Goal: Check status: Check status

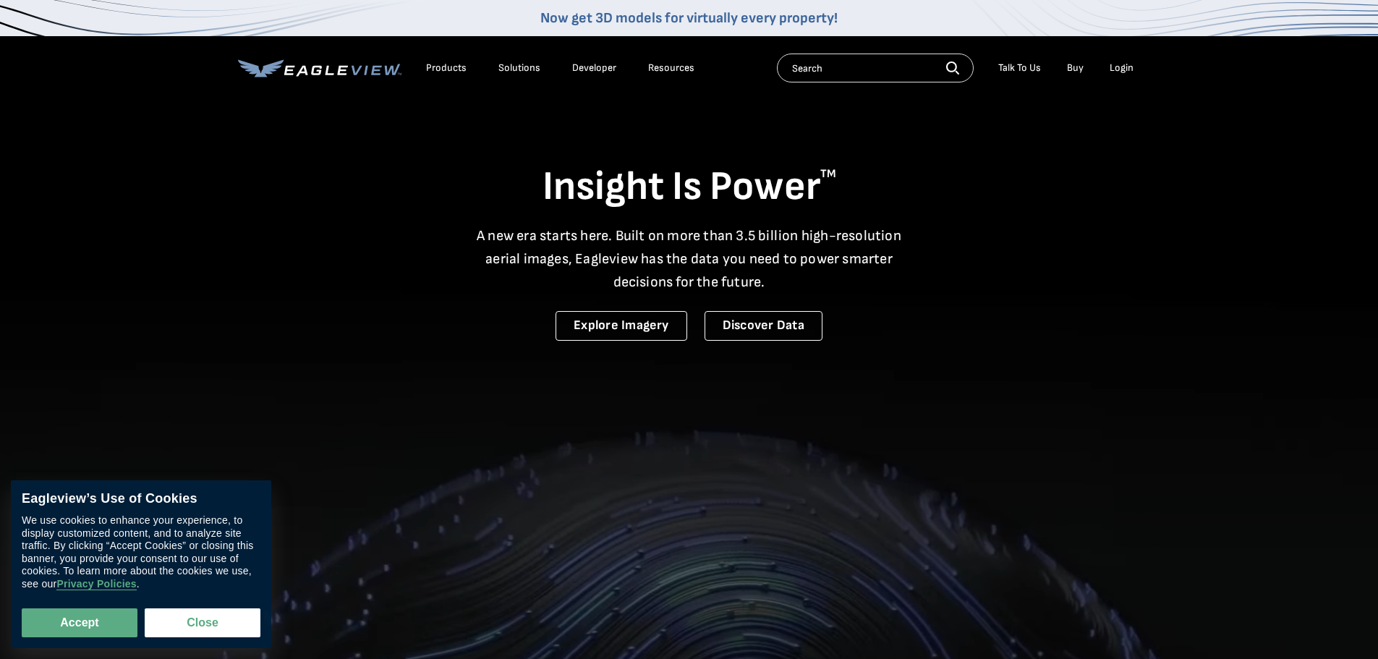
click at [1127, 69] on div "Login" at bounding box center [1122, 68] width 24 height 13
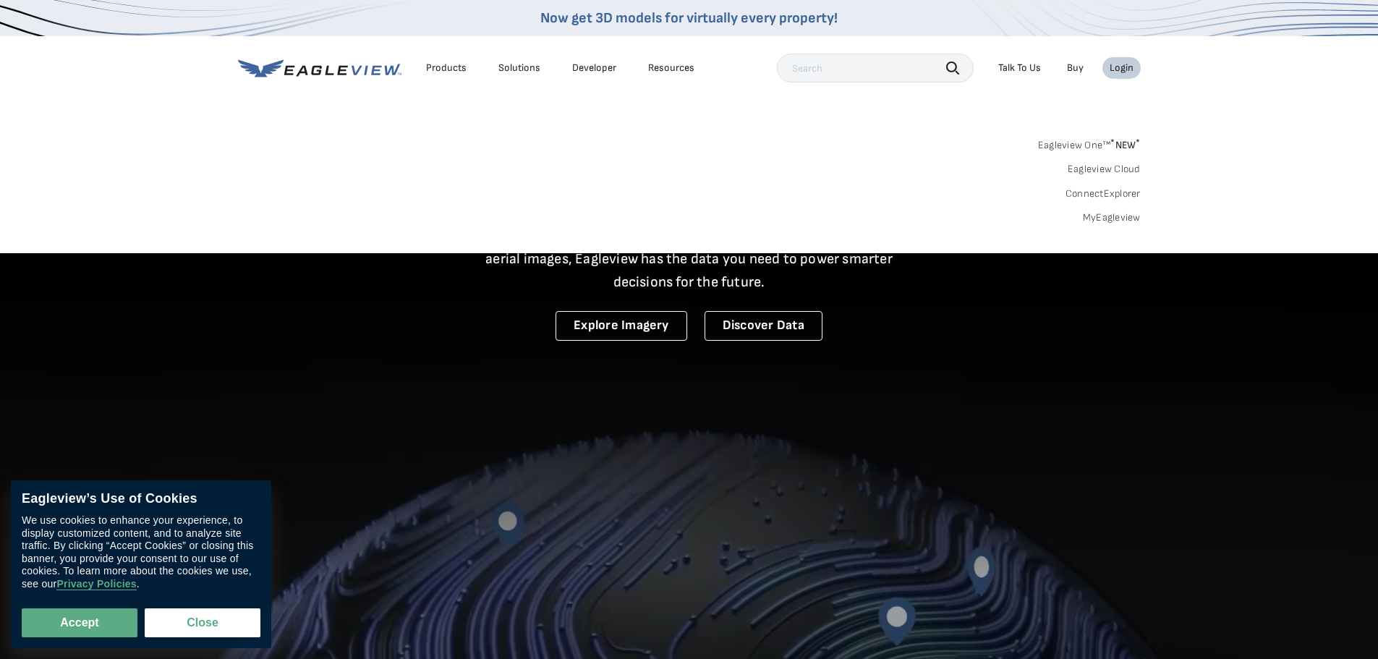
click at [1126, 216] on link "MyEagleview" at bounding box center [1112, 217] width 58 height 13
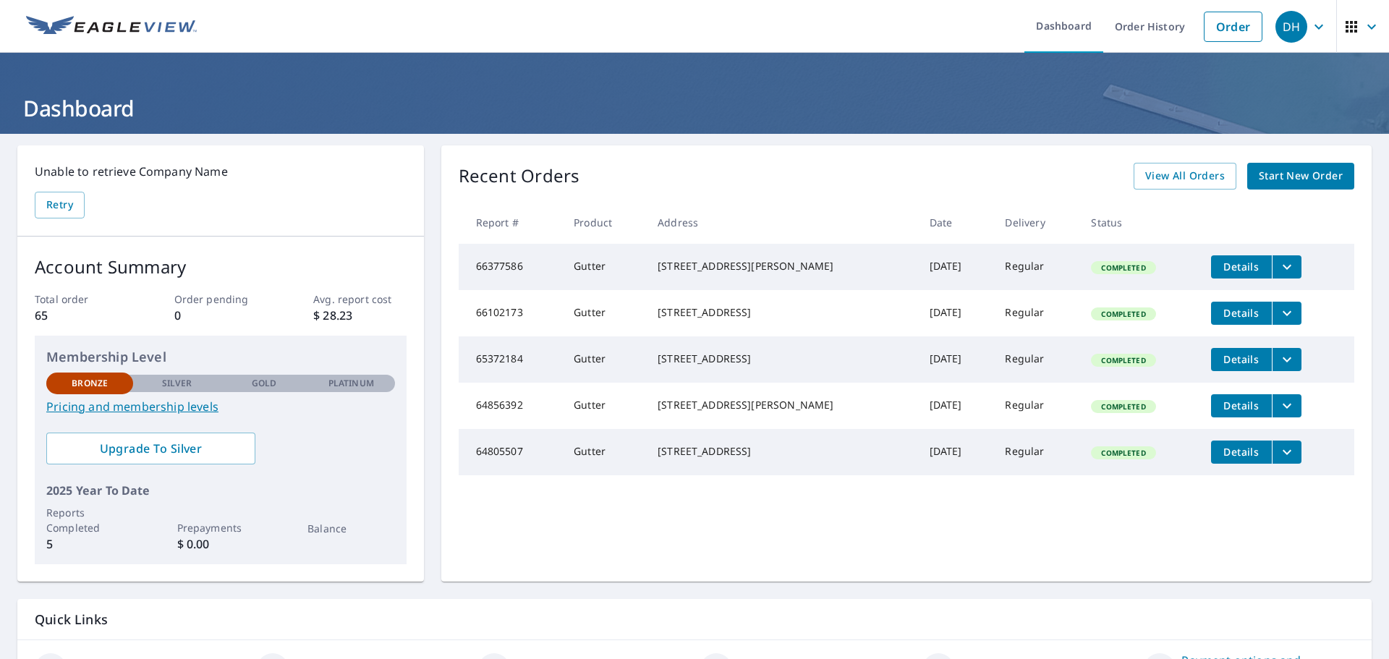
click at [1315, 25] on icon "button" at bounding box center [1319, 26] width 9 height 5
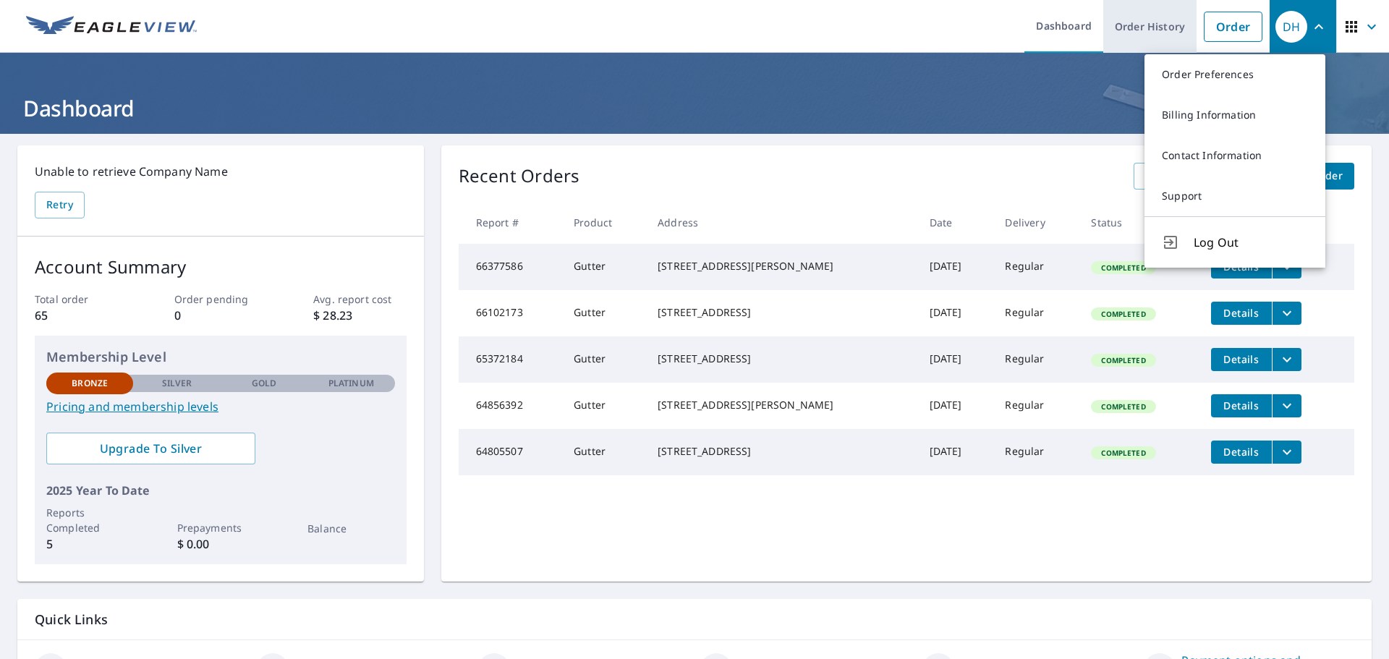
click at [1125, 30] on link "Order History" at bounding box center [1149, 26] width 93 height 53
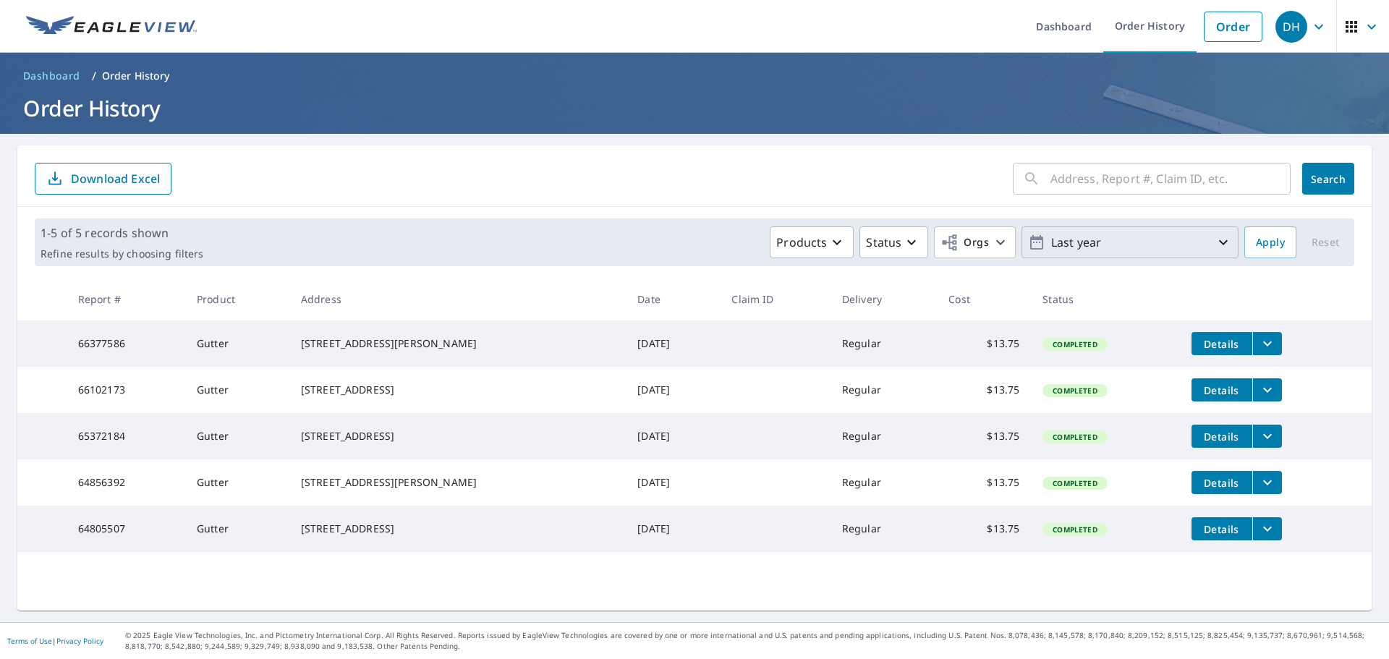
click at [1109, 245] on p "Last year" at bounding box center [1130, 242] width 169 height 25
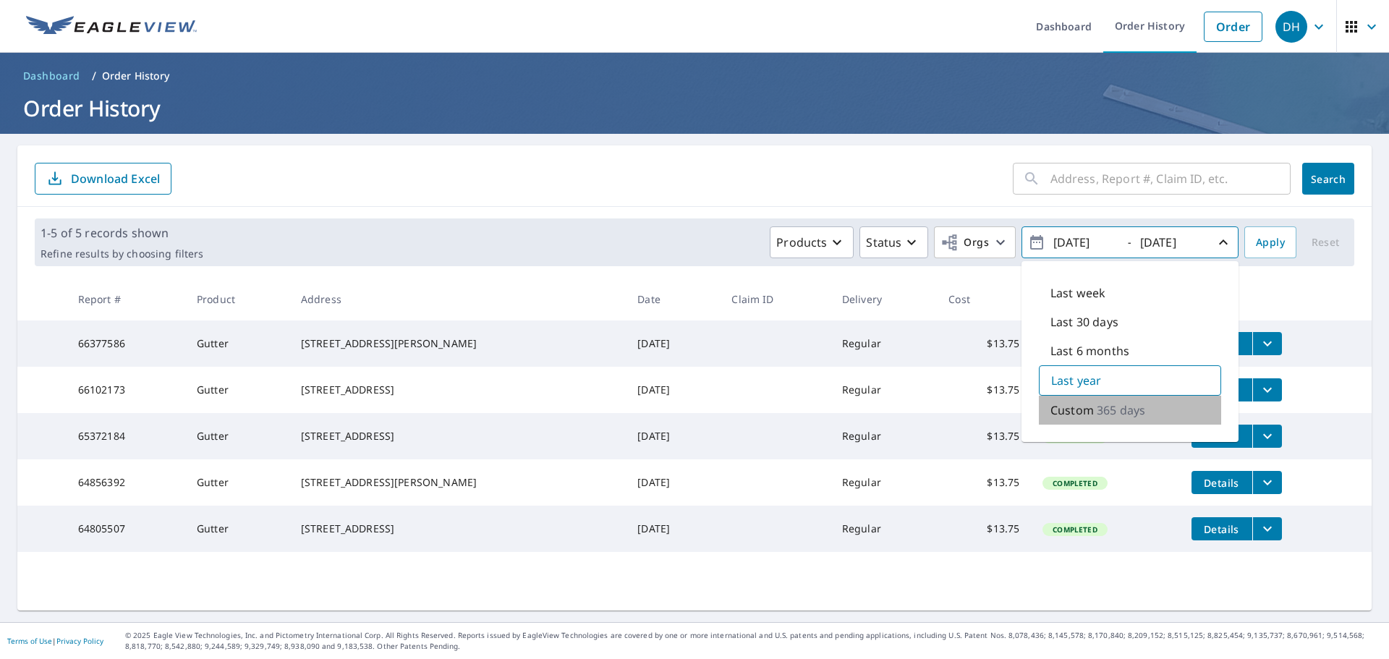
click at [1114, 408] on p "365 days" at bounding box center [1121, 410] width 48 height 17
click at [1114, 404] on p "365 days" at bounding box center [1122, 409] width 48 height 17
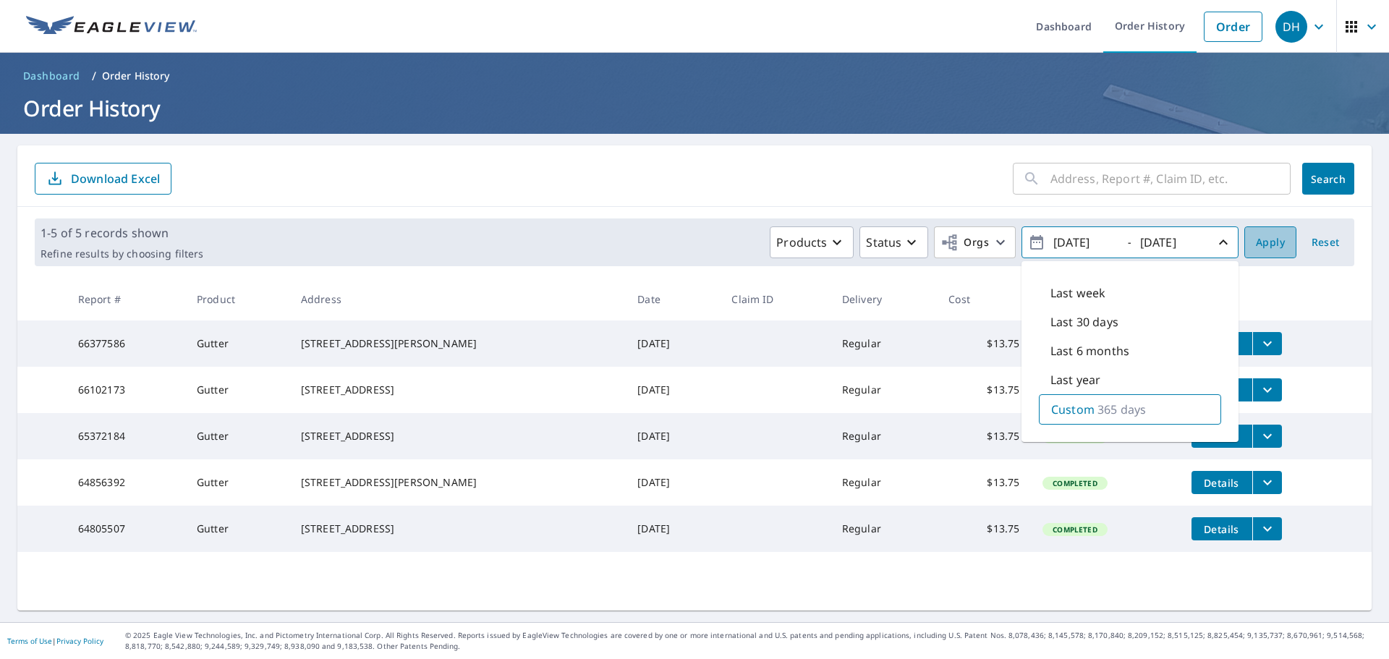
click at [1275, 246] on button "Apply" at bounding box center [1271, 242] width 52 height 32
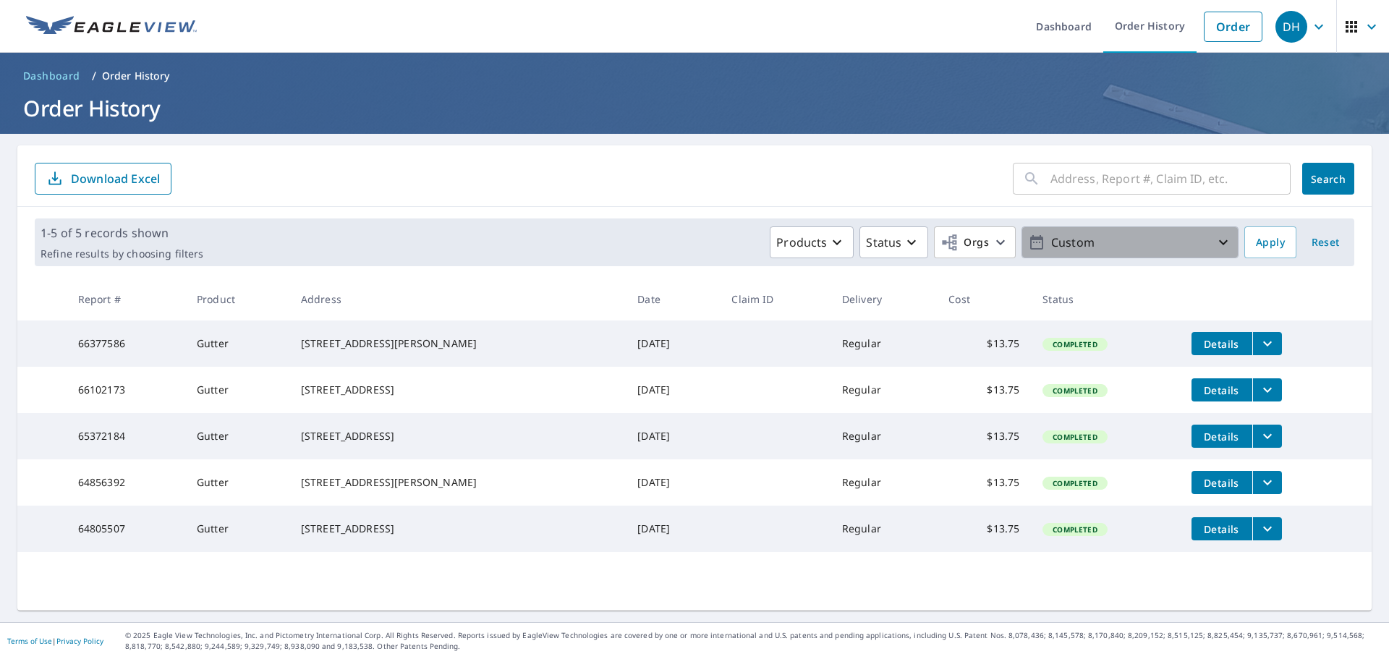
click at [1076, 248] on p "Custom" at bounding box center [1130, 242] width 169 height 25
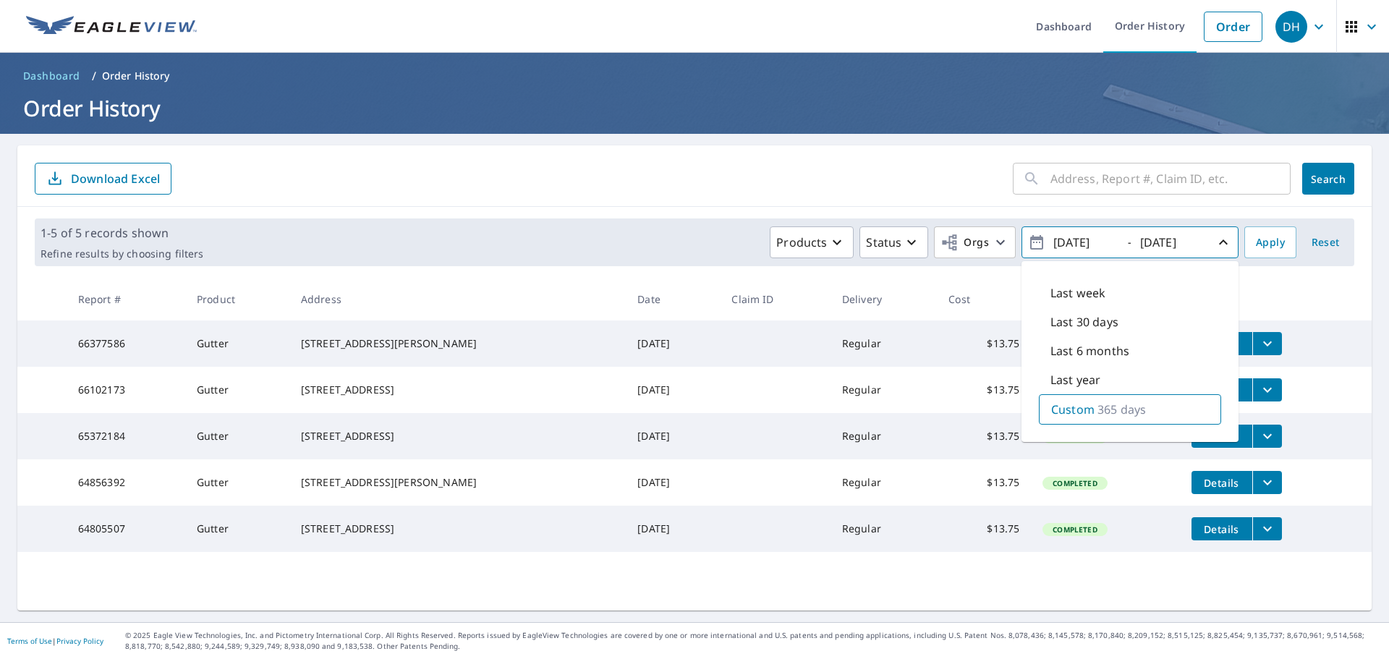
click at [1109, 407] on p "365 days" at bounding box center [1122, 409] width 48 height 17
type input "[DATE]"
drag, startPoint x: 1192, startPoint y: 246, endPoint x: 1150, endPoint y: 246, distance: 41.2
click at [1150, 246] on input "[DATE]" at bounding box center [1171, 242] width 71 height 23
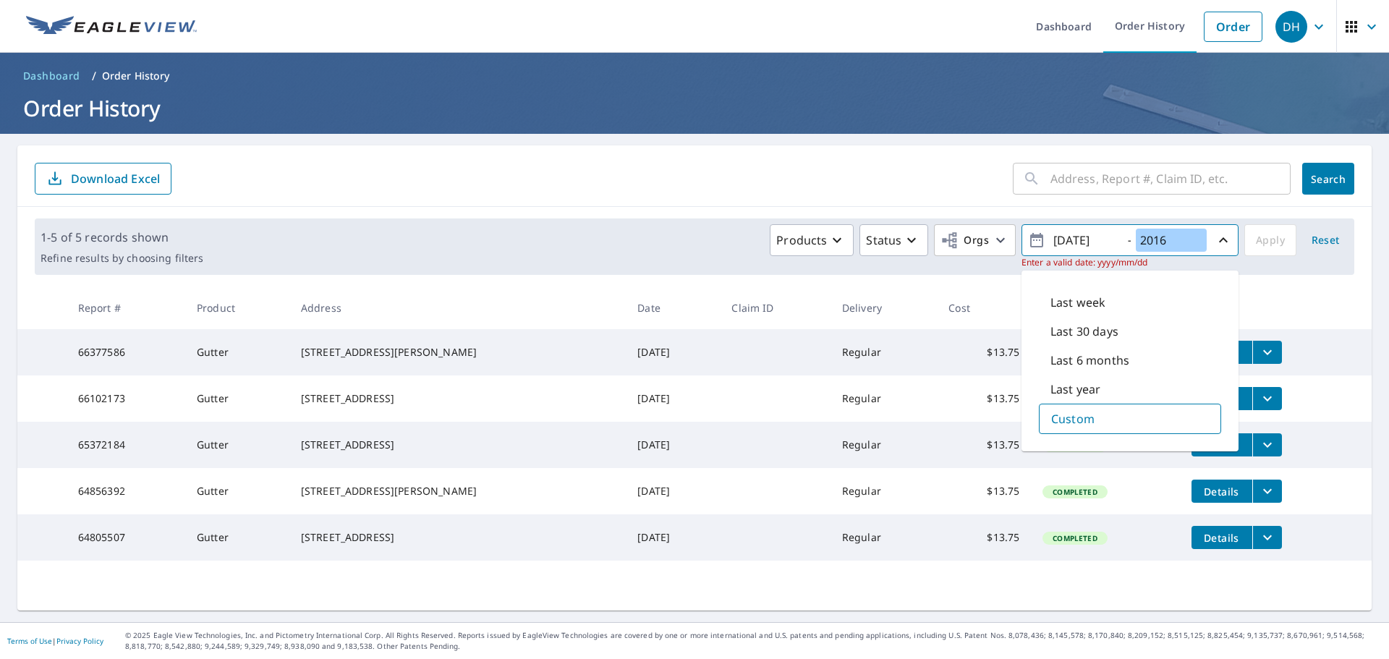
click at [1166, 242] on input "2016" at bounding box center [1171, 240] width 71 height 23
click at [1165, 237] on input "2016" at bounding box center [1171, 240] width 71 height 23
click at [1182, 242] on input "2016" at bounding box center [1171, 240] width 71 height 23
type input "2"
click at [1158, 239] on input "2017" at bounding box center [1171, 240] width 71 height 23
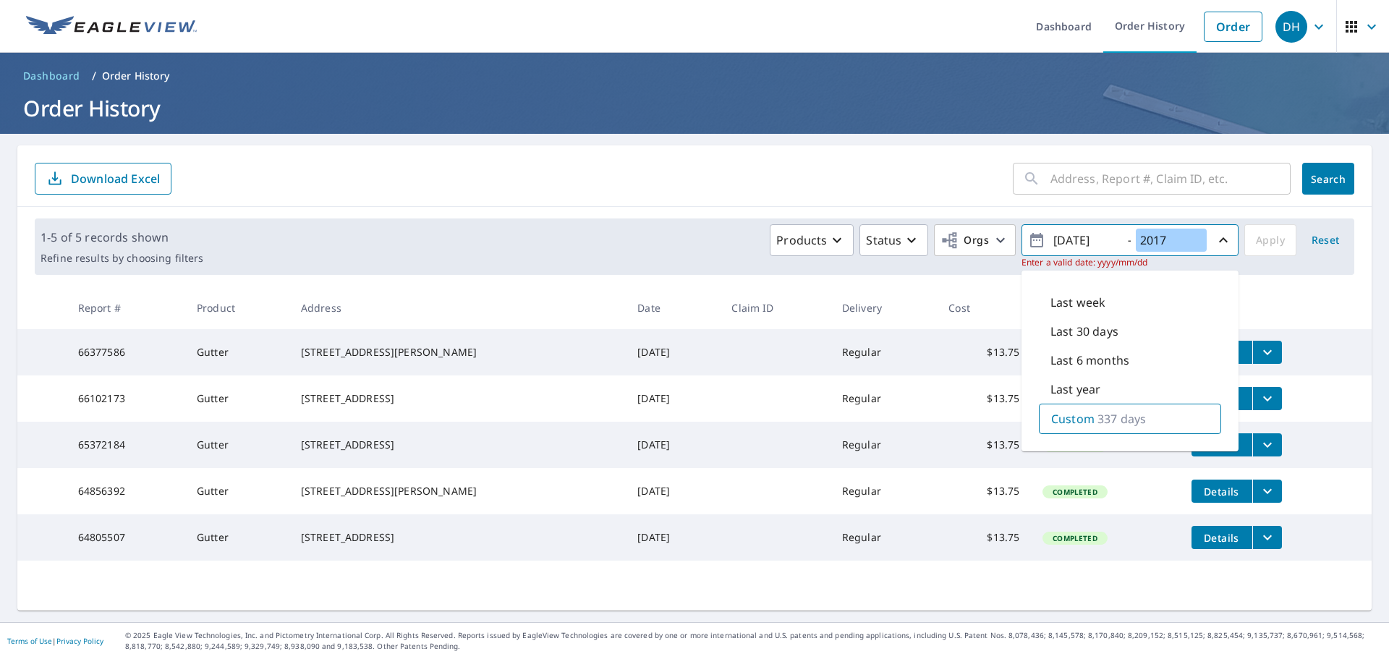
click at [1158, 239] on input "2017" at bounding box center [1171, 240] width 71 height 23
click at [1165, 244] on input "2017" at bounding box center [1171, 240] width 71 height 23
type input "2"
click at [1123, 416] on div "Custom" at bounding box center [1130, 419] width 182 height 30
click at [1093, 239] on input "[DATE]" at bounding box center [1084, 240] width 71 height 23
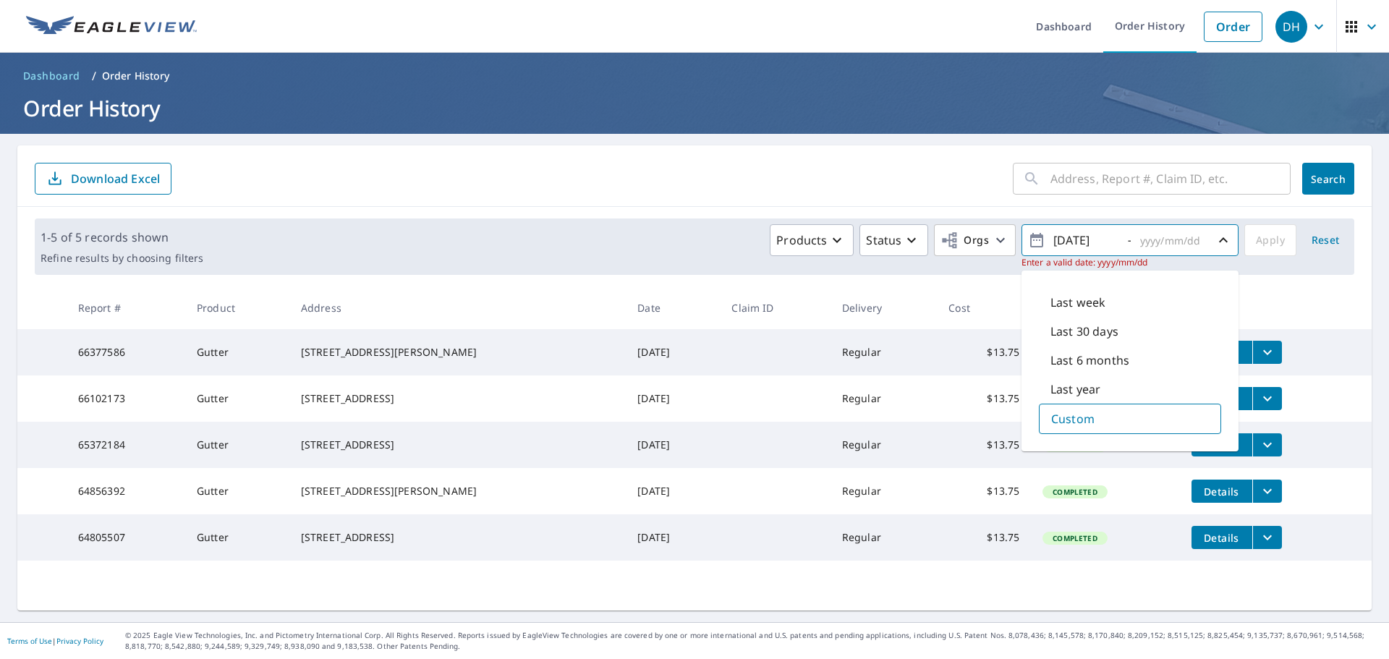
click at [1122, 235] on span "[DATE] -" at bounding box center [1130, 240] width 204 height 25
click at [1136, 236] on input "text" at bounding box center [1171, 240] width 71 height 23
type input "2016"
click at [1215, 239] on icon "button" at bounding box center [1223, 240] width 17 height 17
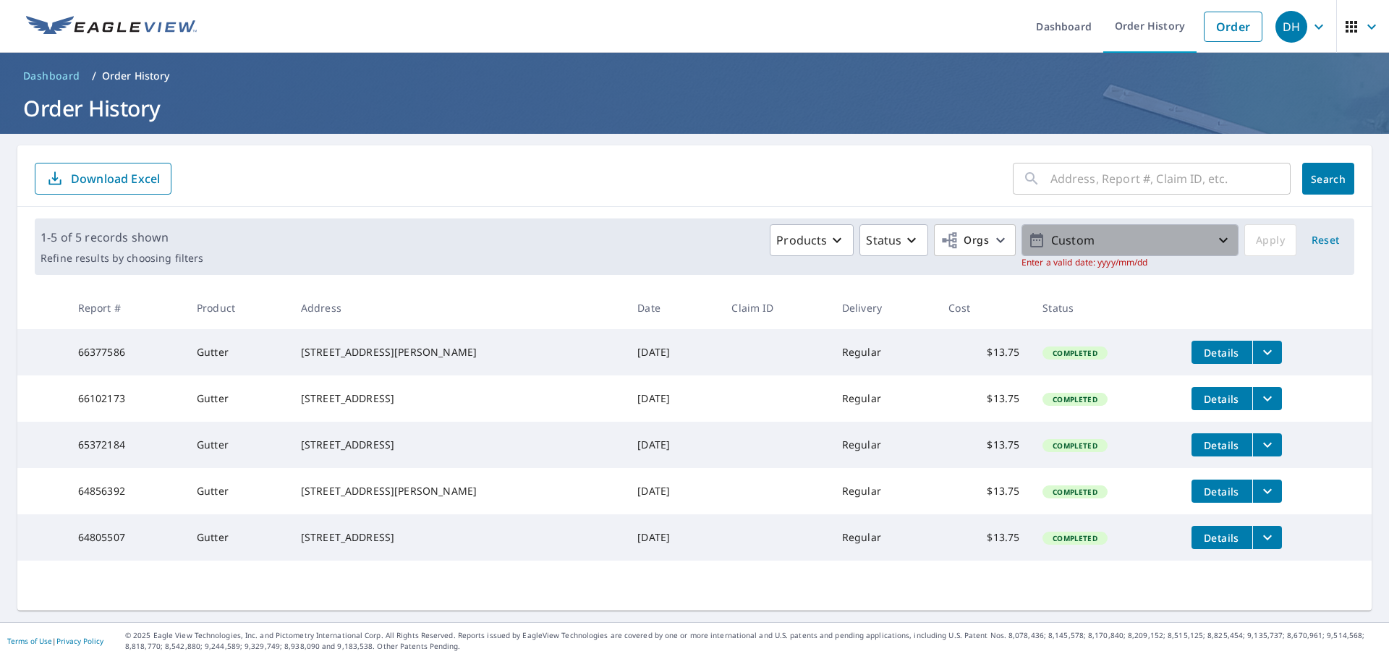
click at [1101, 240] on p "Custom" at bounding box center [1130, 240] width 169 height 25
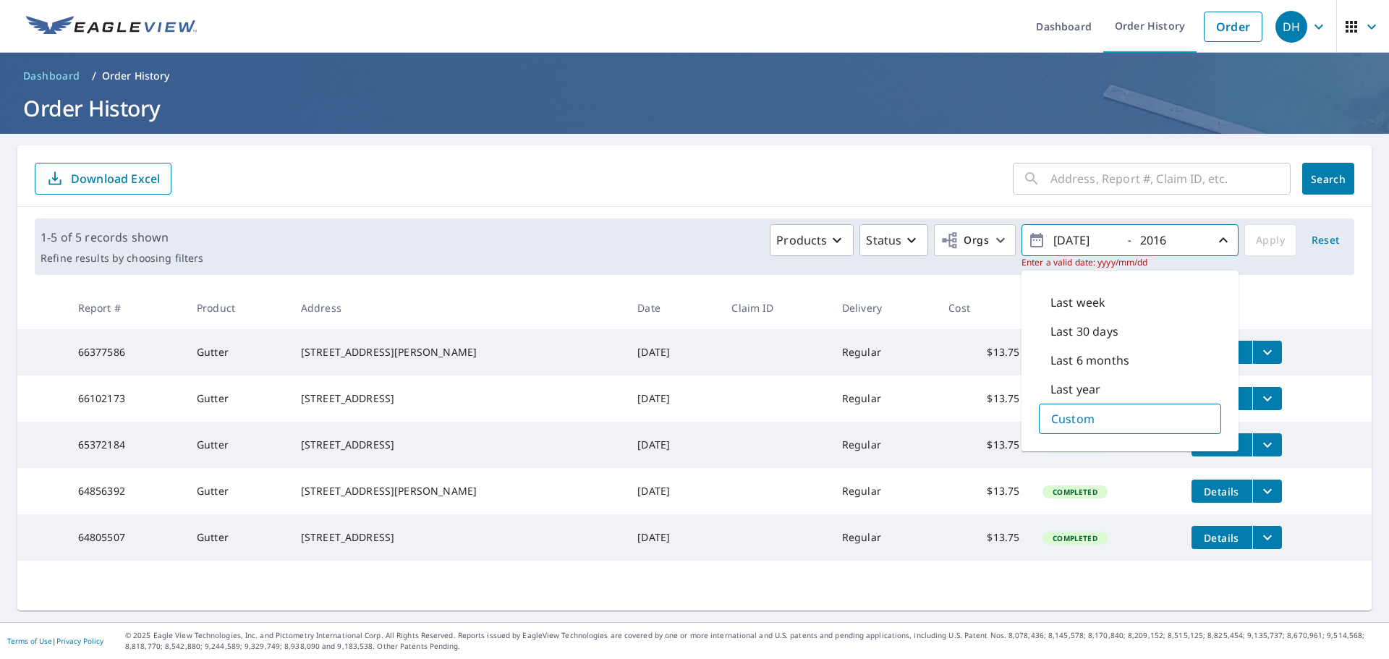
click at [1099, 425] on div "Custom" at bounding box center [1130, 419] width 182 height 30
click at [1163, 241] on input "2016" at bounding box center [1171, 240] width 71 height 23
click at [1080, 383] on p "Last year" at bounding box center [1076, 389] width 50 height 17
type input "[DATE]"
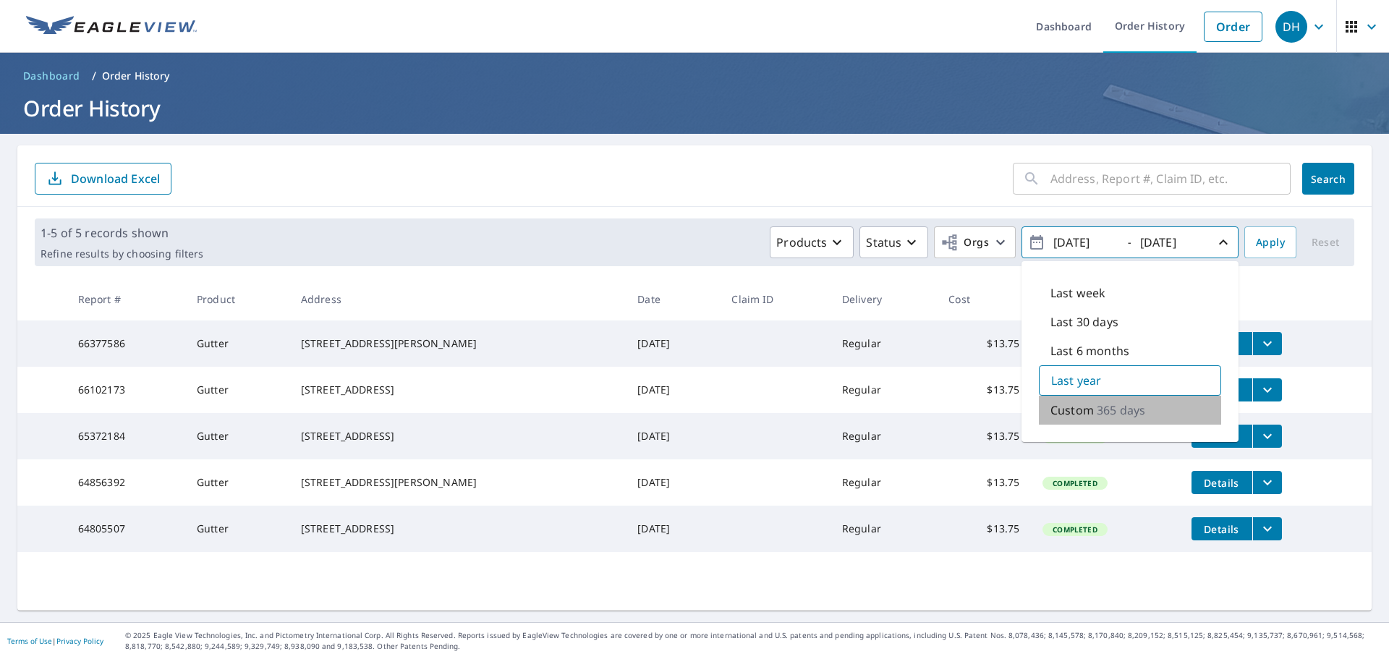
click at [1065, 411] on p "Custom" at bounding box center [1072, 410] width 43 height 17
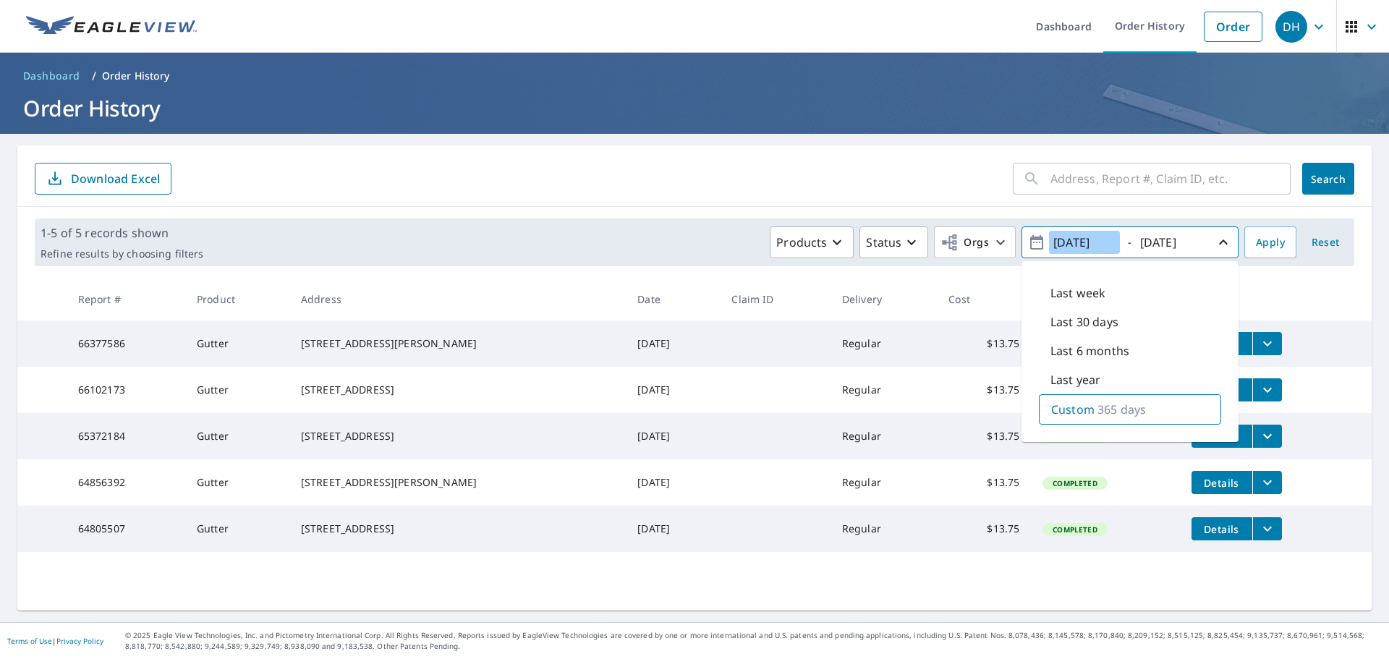
click at [1069, 245] on input "[DATE]" at bounding box center [1084, 242] width 71 height 23
type input "[DATE]"
click at [1154, 243] on input "[DATE]" at bounding box center [1171, 242] width 71 height 23
type input "[DATE]"
click at [1261, 244] on span "Apply" at bounding box center [1270, 243] width 29 height 18
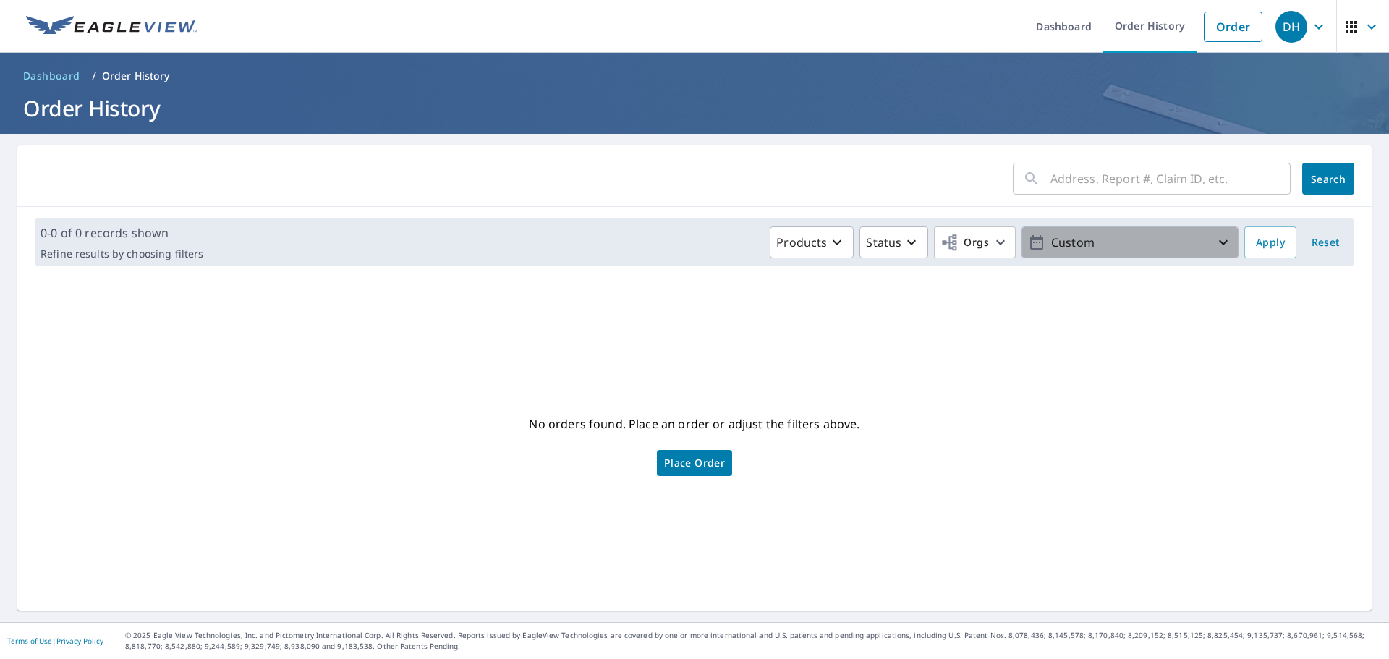
click at [1057, 251] on p "Custom" at bounding box center [1130, 242] width 169 height 25
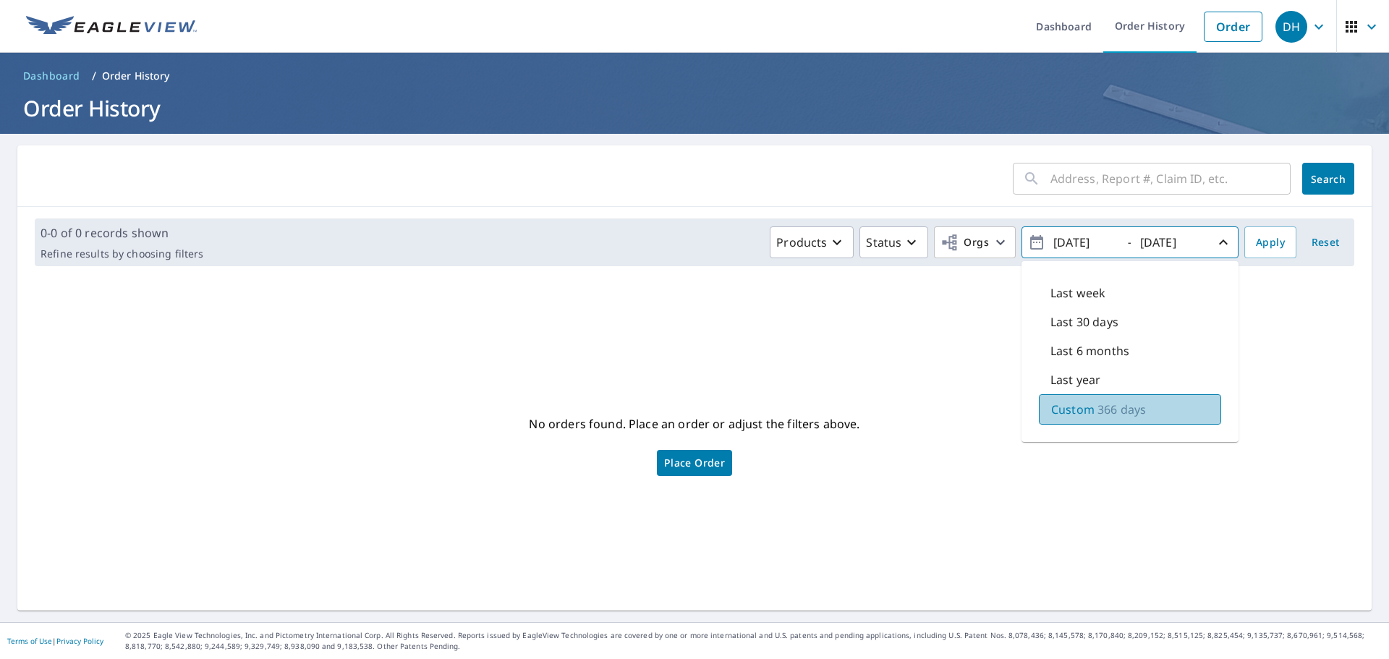
click at [1098, 404] on p "366 days" at bounding box center [1122, 409] width 48 height 17
click at [1067, 245] on input "[DATE]" at bounding box center [1084, 242] width 71 height 23
type input "[DATE]"
click at [1155, 243] on input "[DATE]" at bounding box center [1171, 242] width 71 height 23
type input "[DATE]"
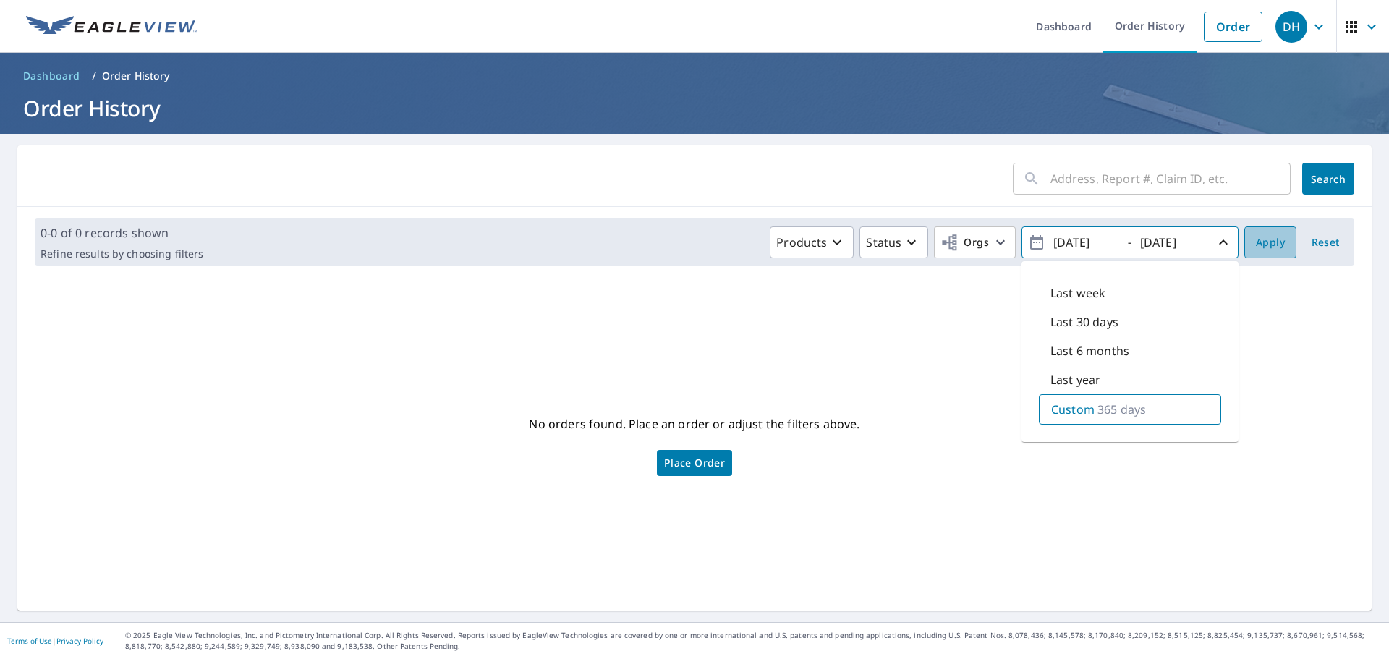
click at [1256, 248] on span "Apply" at bounding box center [1270, 243] width 29 height 18
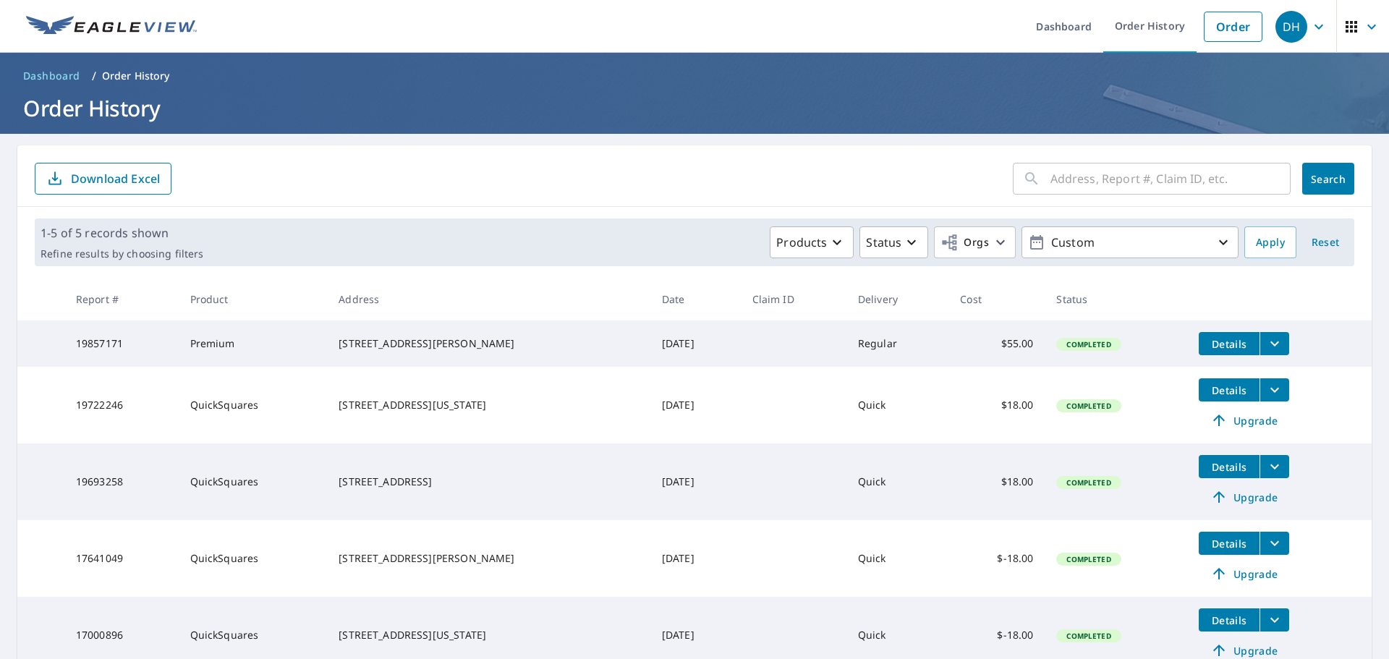
scroll to position [69, 0]
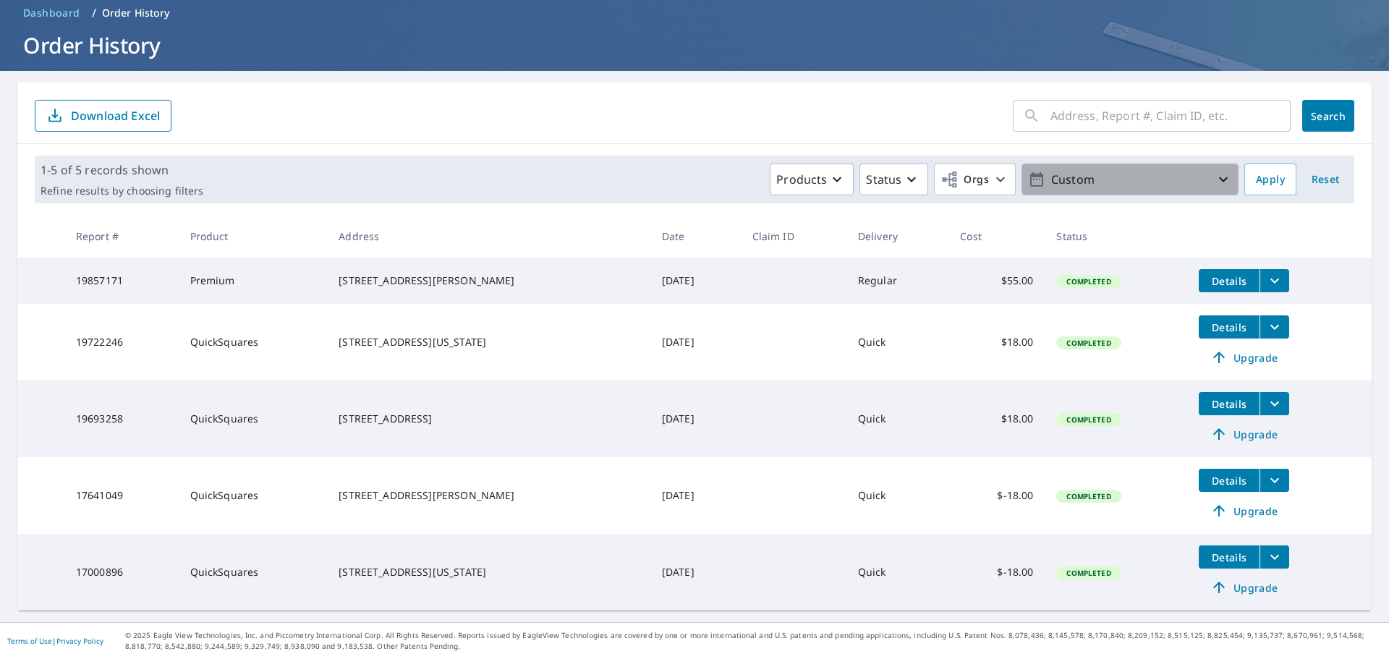
click at [1068, 172] on p "Custom" at bounding box center [1130, 179] width 169 height 25
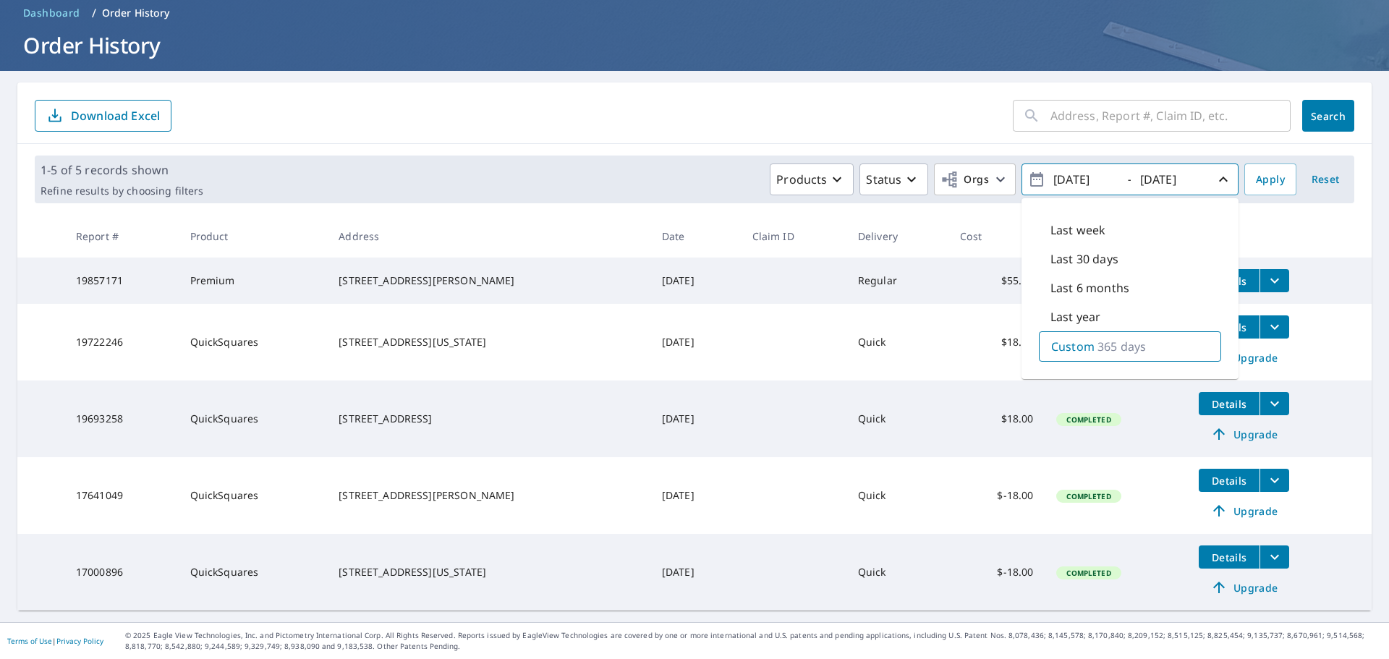
click at [1067, 339] on p "Custom" at bounding box center [1072, 346] width 43 height 17
click at [1085, 174] on input "[DATE]" at bounding box center [1084, 179] width 71 height 23
type input "[DATE]"
click at [1174, 172] on input "[DATE]" at bounding box center [1171, 179] width 71 height 23
type input "[DATE]"
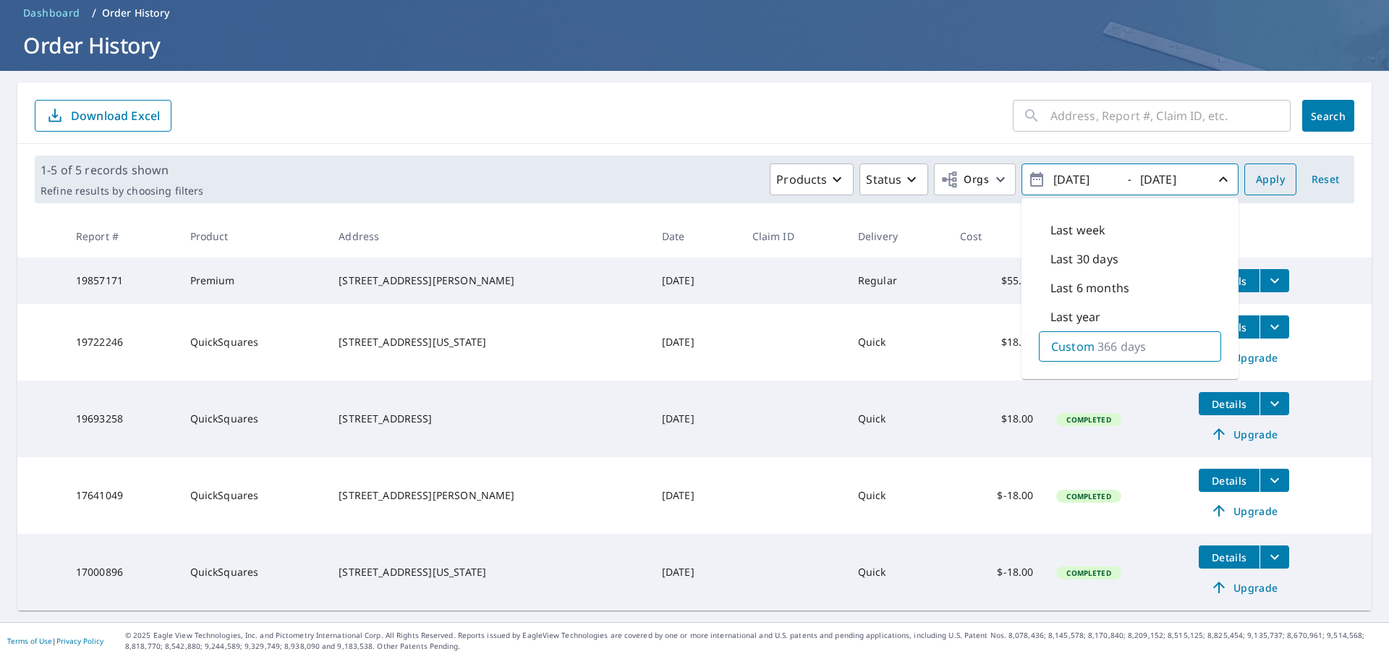
click at [1263, 177] on span "Apply" at bounding box center [1270, 180] width 29 height 18
